Goal: Navigation & Orientation: Find specific page/section

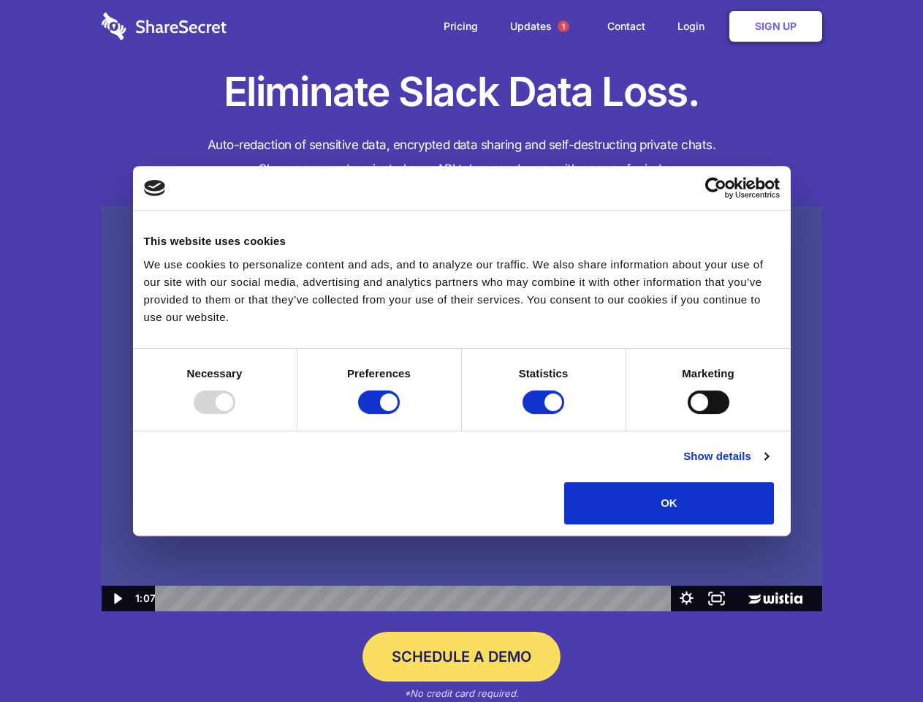
click at [461, 351] on img at bounding box center [462, 409] width 721 height 406
click at [235, 414] on div at bounding box center [215, 401] width 42 height 23
click at [400, 414] on input "Preferences" at bounding box center [379, 401] width 42 height 23
checkbox input "false"
click at [545, 414] on input "Statistics" at bounding box center [544, 401] width 42 height 23
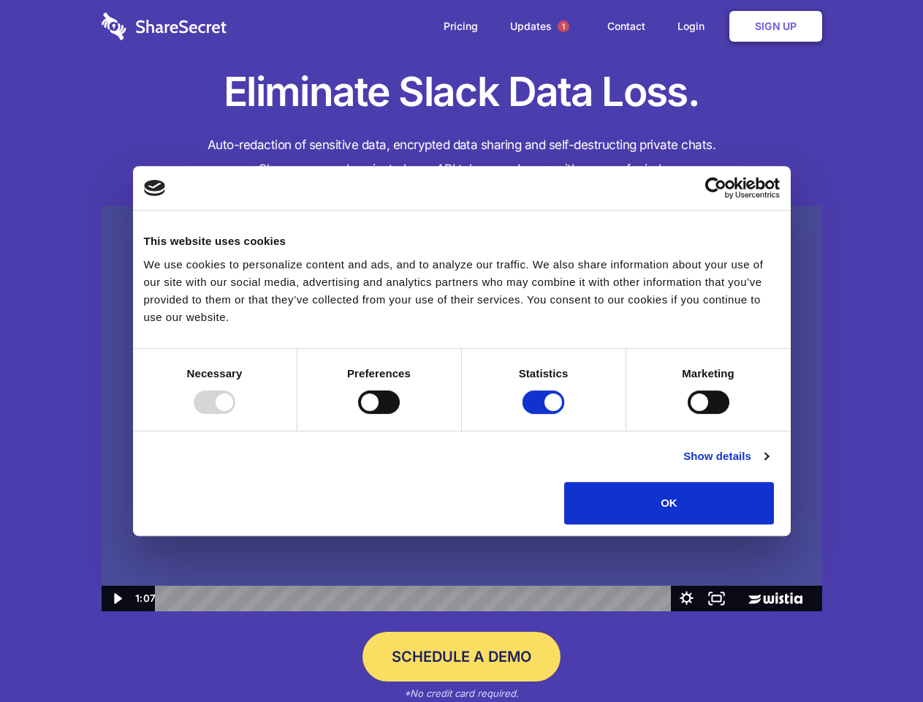
checkbox input "false"
click at [688, 414] on input "Marketing" at bounding box center [709, 401] width 42 height 23
checkbox input "true"
click at [768, 465] on link "Show details" at bounding box center [726, 456] width 85 height 18
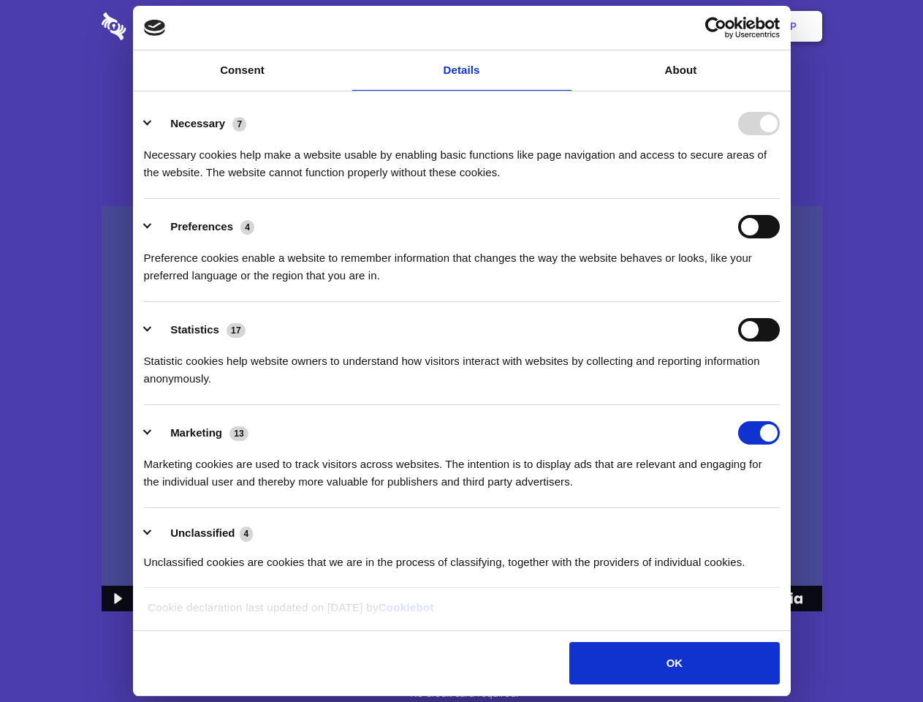
click at [780, 199] on li "Necessary 7 Necessary cookies help make a website usable by enabling basic func…" at bounding box center [462, 147] width 636 height 103
click at [563, 26] on span "1" at bounding box center [564, 26] width 12 height 12
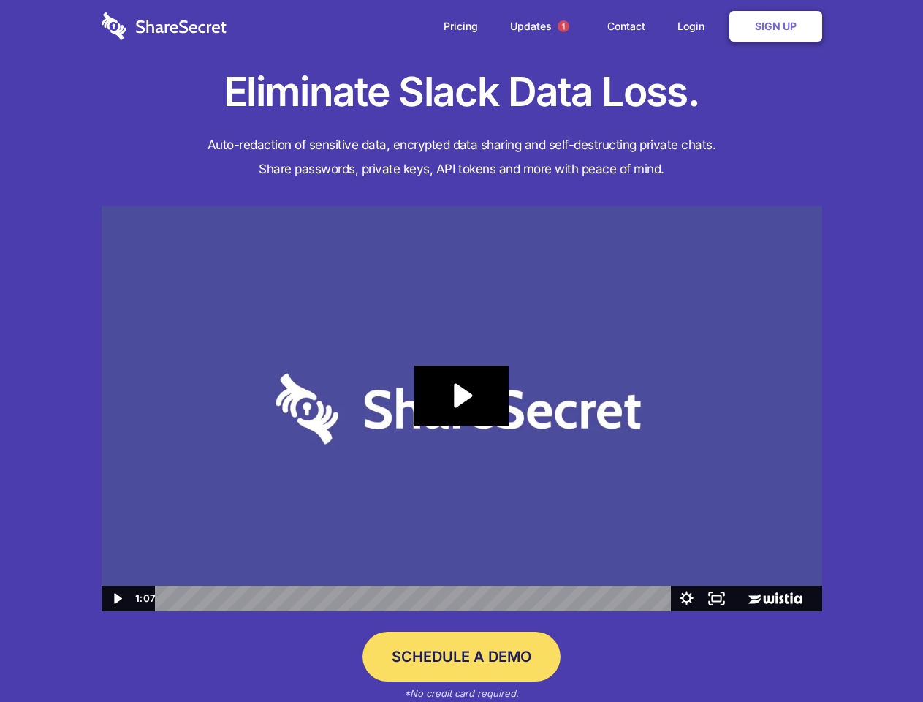
click at [462, 409] on icon "Play Video: Sharesecret Slack Extension" at bounding box center [462, 396] width 94 height 60
